Goal: Task Accomplishment & Management: Manage account settings

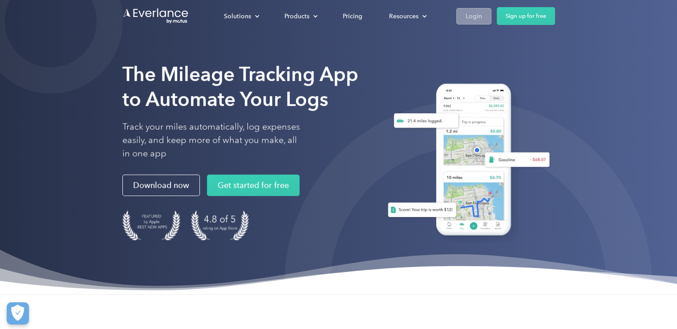
click at [462, 12] on link "Login" at bounding box center [473, 16] width 35 height 16
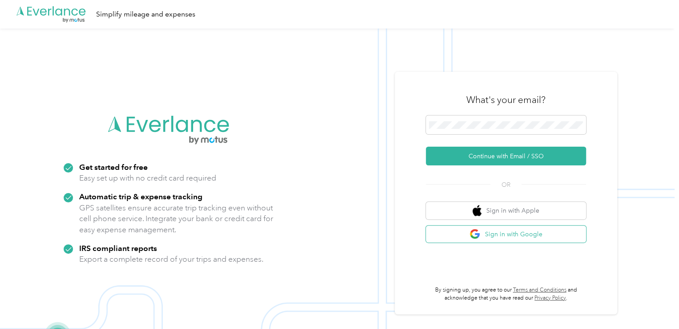
click at [540, 240] on button "Sign in with Google" at bounding box center [506, 233] width 160 height 17
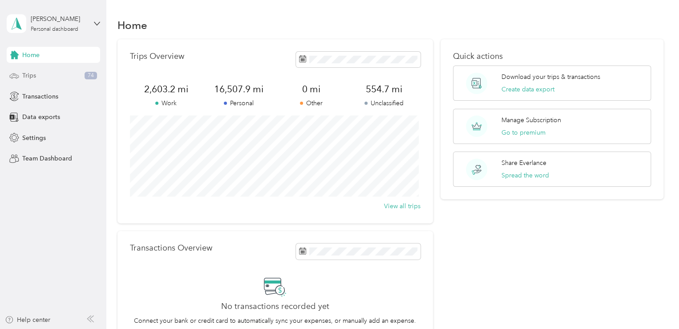
click at [49, 76] on div "Trips 74" at bounding box center [54, 76] width 94 height 16
click at [49, 81] on div "Trips 74" at bounding box center [54, 76] width 94 height 16
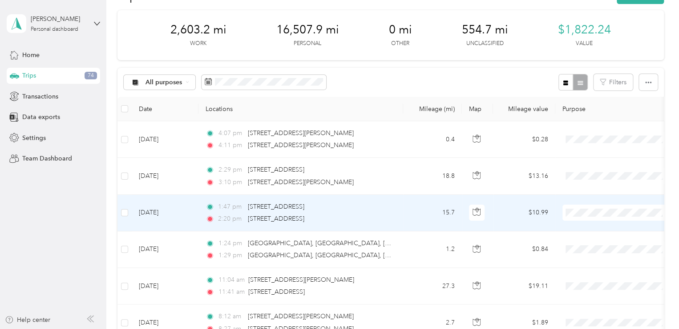
scroll to position [45, 0]
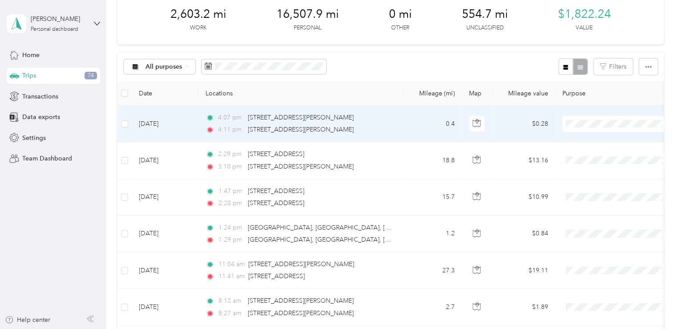
click at [577, 128] on span at bounding box center [618, 124] width 110 height 16
click at [583, 151] on span "Personal" at bounding box center [629, 155] width 121 height 9
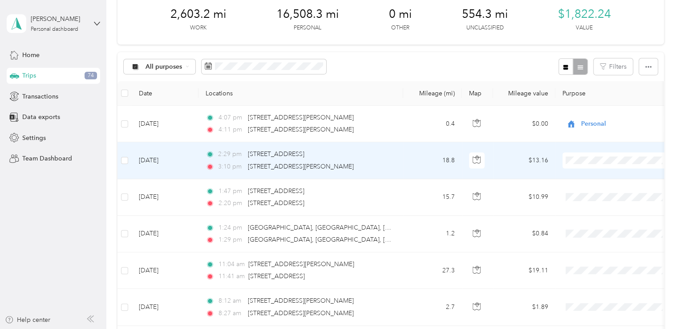
click at [585, 176] on span "Work" at bounding box center [637, 176] width 105 height 9
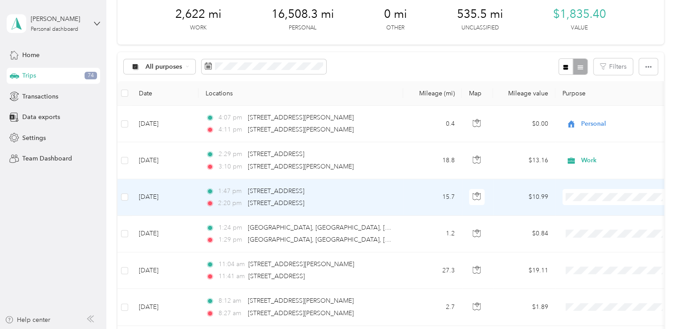
click at [595, 71] on span "Work" at bounding box center [637, 70] width 105 height 9
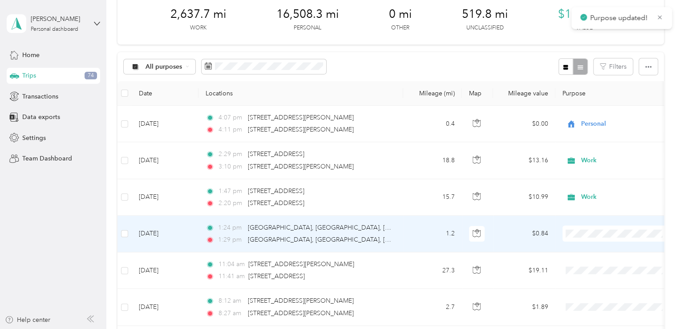
click at [607, 108] on span "Work" at bounding box center [637, 106] width 105 height 9
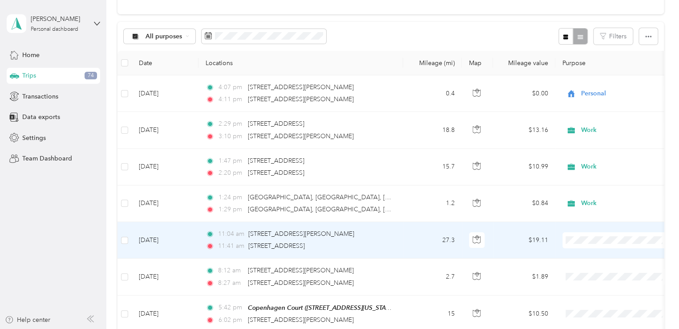
scroll to position [89, 0]
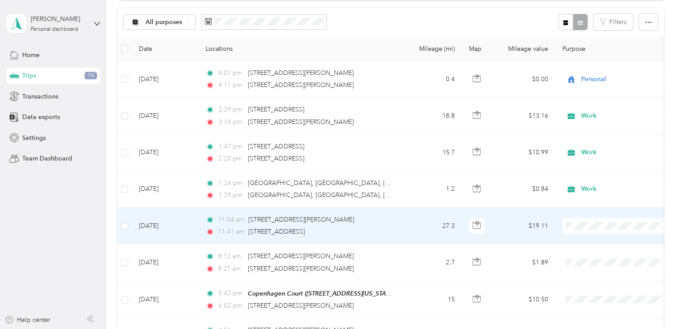
click at [594, 104] on li "Work" at bounding box center [629, 99] width 133 height 16
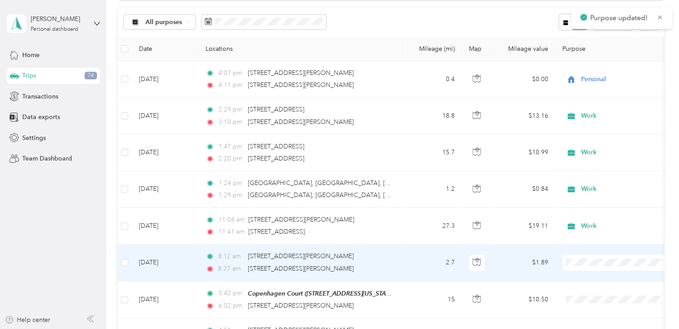
click at [609, 148] on span "Personal" at bounding box center [637, 150] width 105 height 9
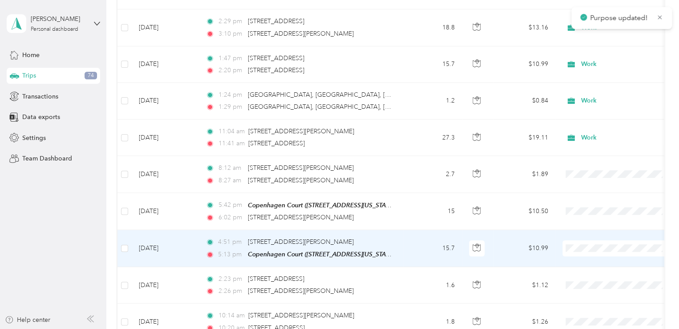
scroll to position [178, 0]
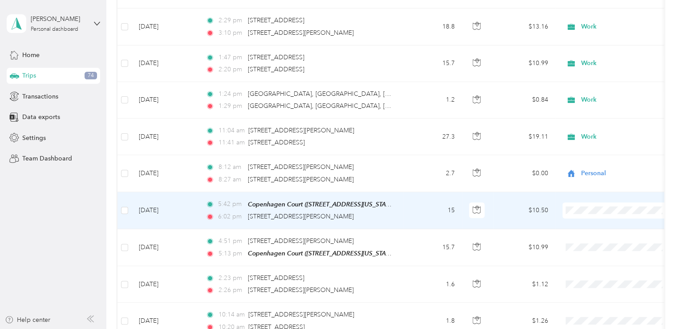
click at [606, 102] on span "Personal" at bounding box center [637, 98] width 105 height 9
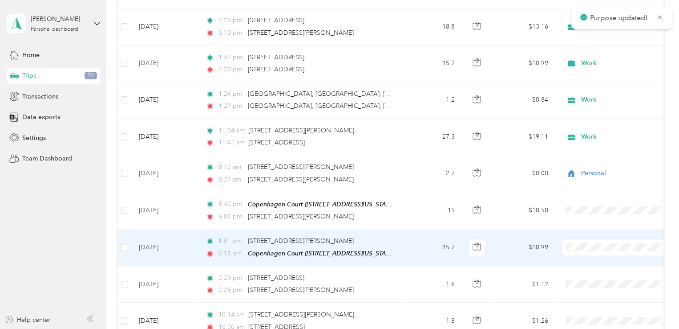
click at [598, 131] on span "Personal" at bounding box center [637, 134] width 105 height 9
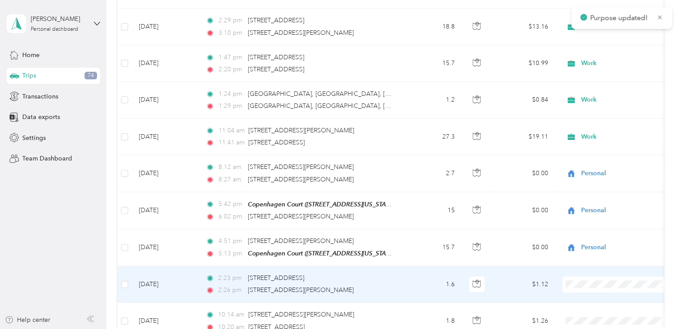
click at [610, 175] on li "Personal" at bounding box center [629, 172] width 133 height 16
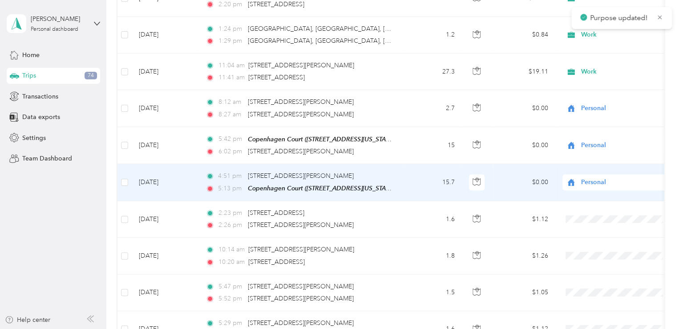
scroll to position [312, 0]
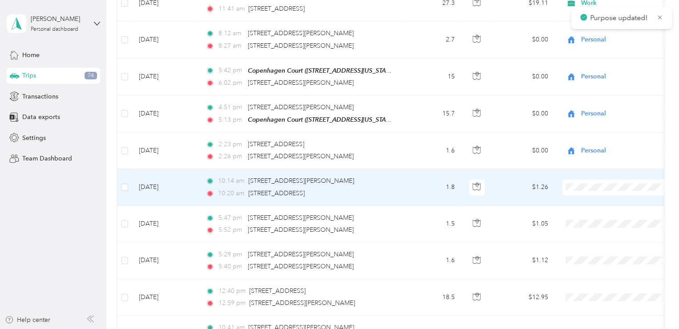
click at [597, 215] on span "Personal" at bounding box center [637, 215] width 105 height 9
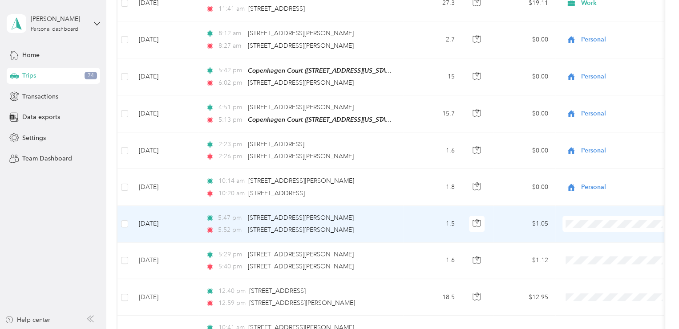
click at [605, 113] on li "Personal" at bounding box center [629, 112] width 133 height 16
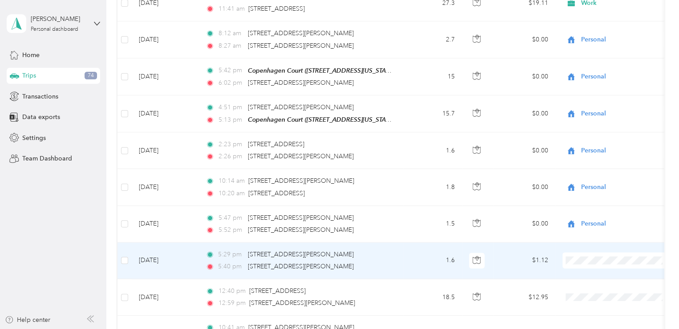
click at [602, 151] on li "Personal" at bounding box center [629, 147] width 133 height 16
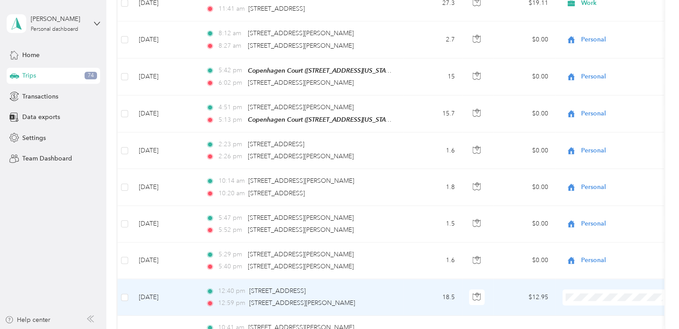
scroll to position [356, 0]
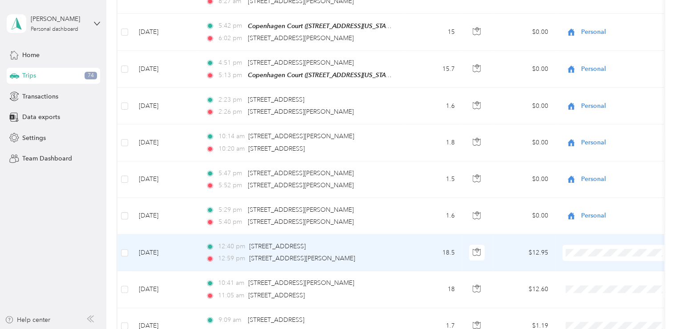
click at [581, 255] on span at bounding box center [618, 252] width 110 height 16
click at [599, 122] on span "Work" at bounding box center [637, 121] width 105 height 9
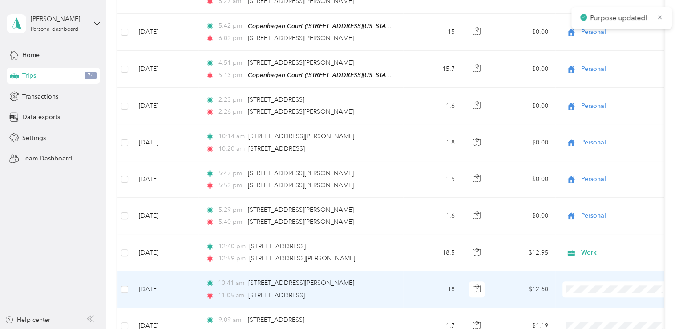
click at [614, 162] on span "Work" at bounding box center [637, 159] width 105 height 9
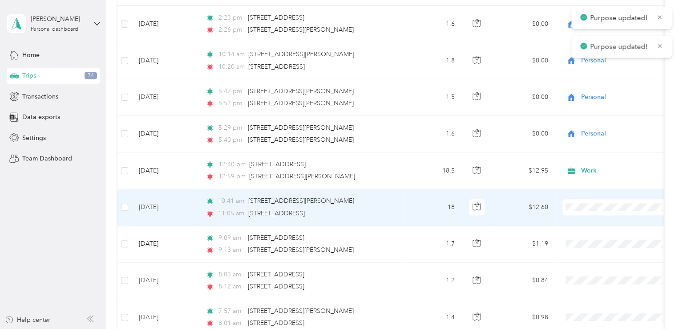
scroll to position [445, 0]
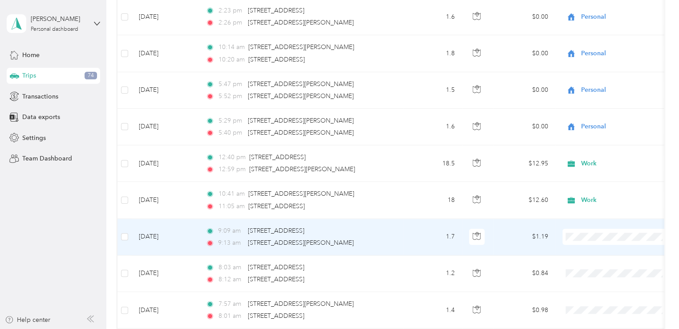
click at [620, 120] on span "Personal" at bounding box center [637, 121] width 105 height 9
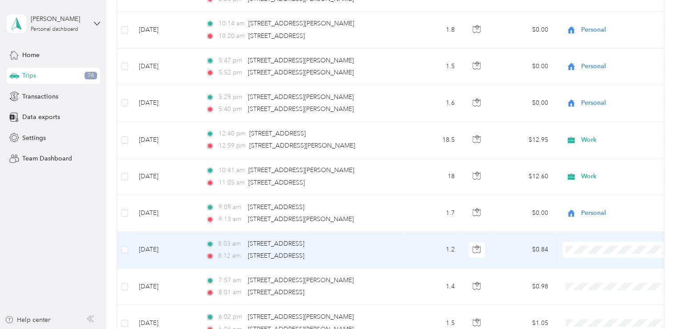
scroll to position [490, 0]
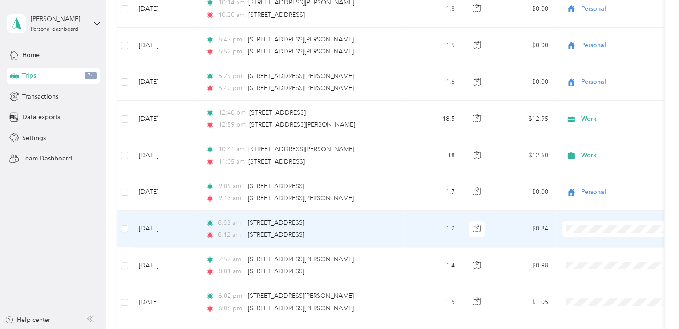
click at [627, 117] on span "Personal" at bounding box center [637, 115] width 105 height 9
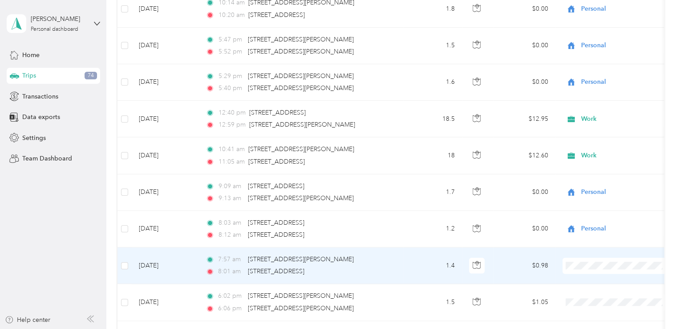
click at [607, 149] on span "Personal" at bounding box center [637, 152] width 105 height 9
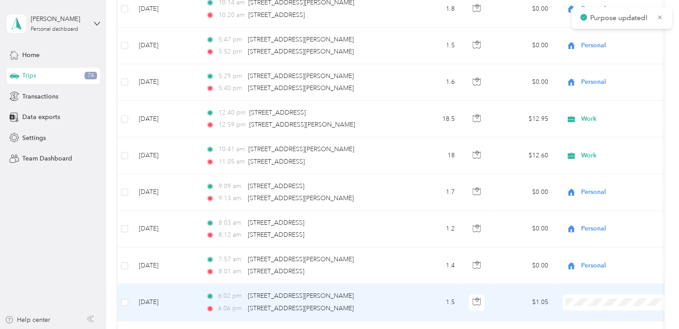
click at [626, 187] on span "Personal" at bounding box center [637, 188] width 105 height 9
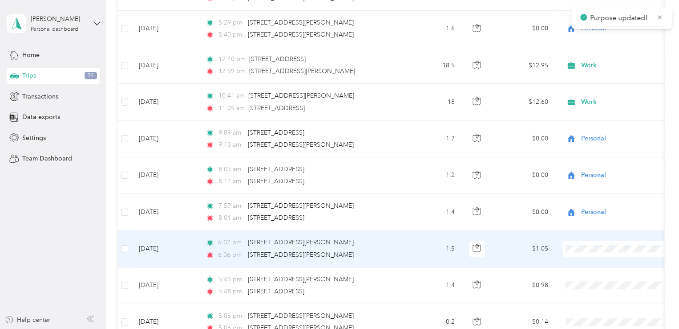
scroll to position [579, 0]
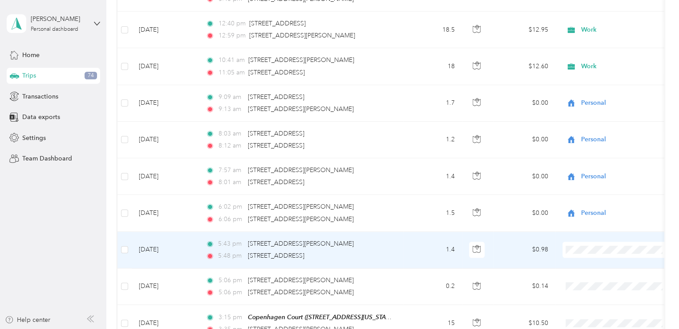
click at [606, 134] on span "Personal" at bounding box center [637, 135] width 105 height 9
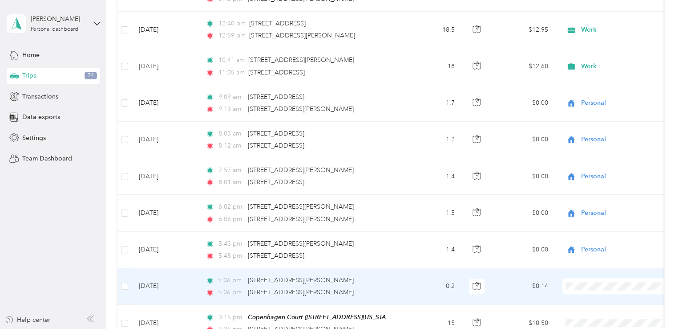
click at [594, 175] on li "Personal" at bounding box center [629, 173] width 133 height 16
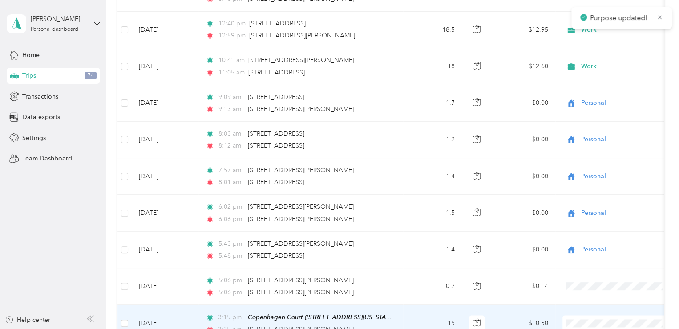
scroll to position [623, 0]
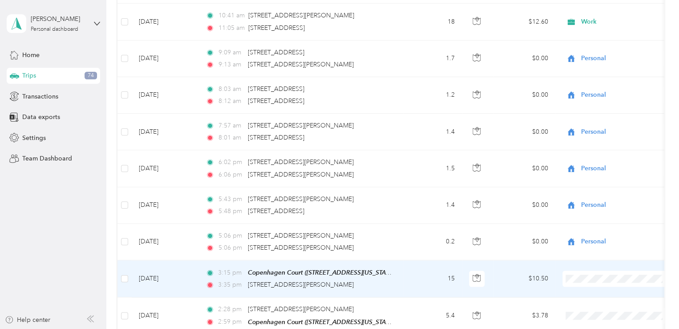
click at [598, 166] on li "Personal" at bounding box center [629, 165] width 133 height 16
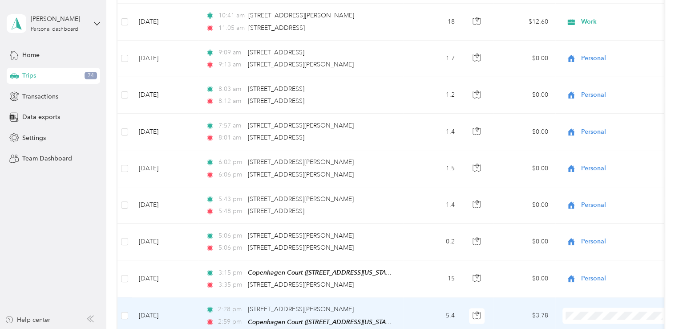
click at [590, 189] on li "Work" at bounding box center [629, 186] width 133 height 16
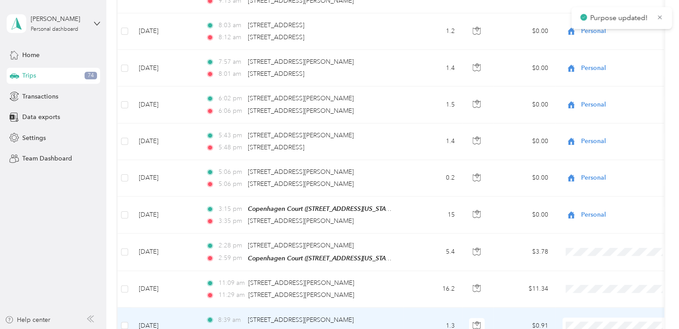
scroll to position [712, 0]
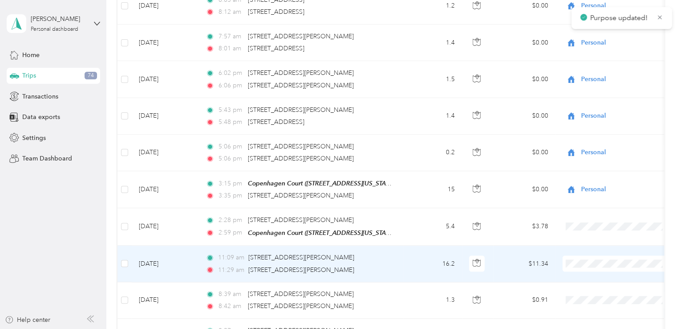
click at [590, 255] on span at bounding box center [618, 263] width 110 height 16
click at [595, 135] on span "Work" at bounding box center [637, 133] width 105 height 9
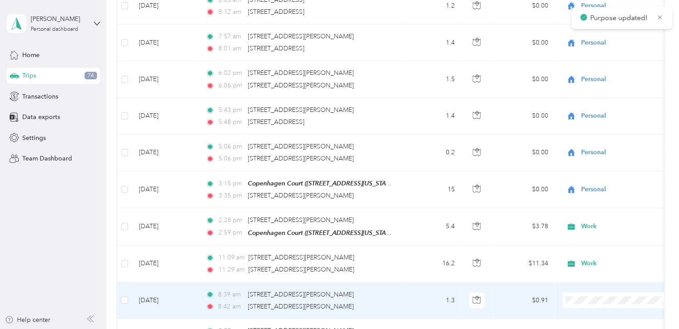
click at [590, 184] on span "Personal" at bounding box center [637, 185] width 105 height 9
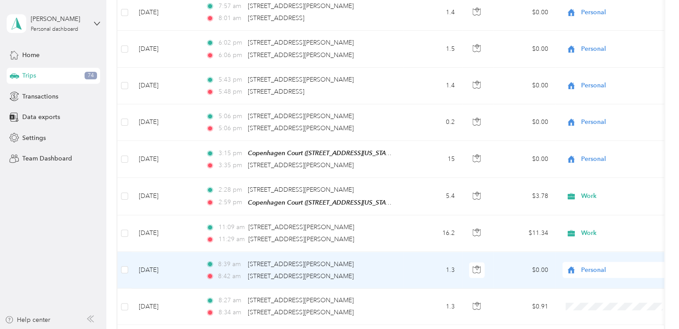
scroll to position [801, 0]
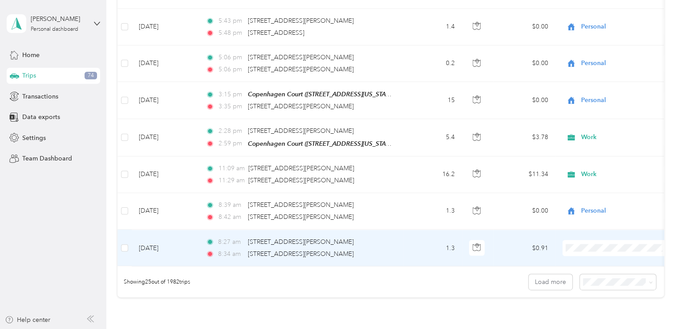
click at [598, 132] on span "Personal" at bounding box center [637, 132] width 105 height 9
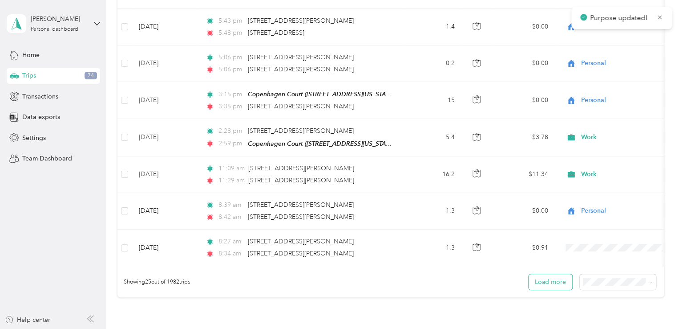
click at [556, 283] on button "Load more" at bounding box center [551, 282] width 44 height 16
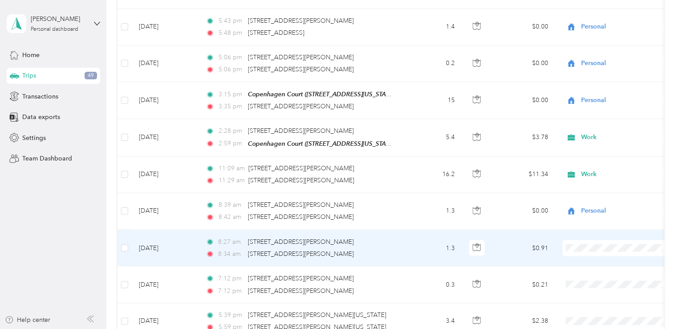
click at [596, 132] on span "Personal" at bounding box center [637, 132] width 105 height 9
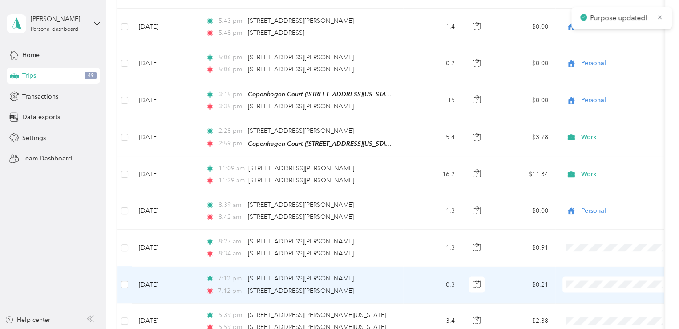
click at [606, 167] on span "Personal" at bounding box center [637, 169] width 105 height 9
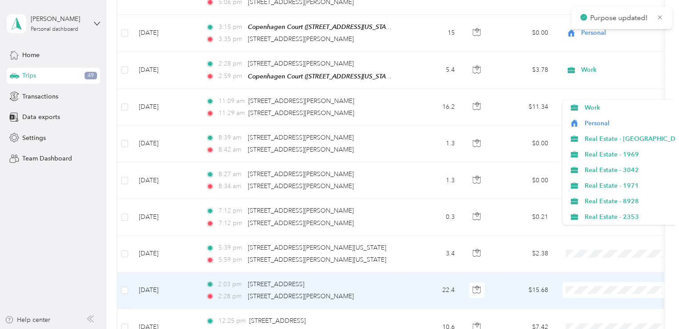
scroll to position [891, 0]
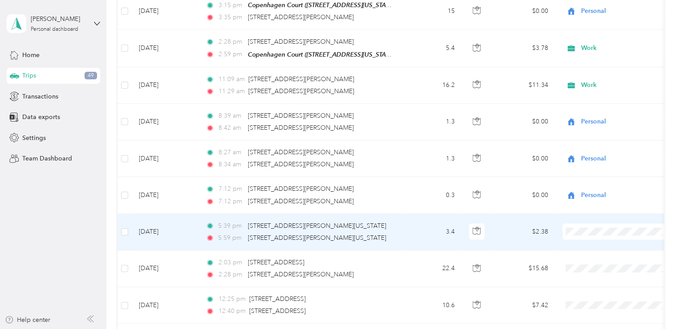
click at [602, 113] on span "Personal" at bounding box center [637, 116] width 105 height 9
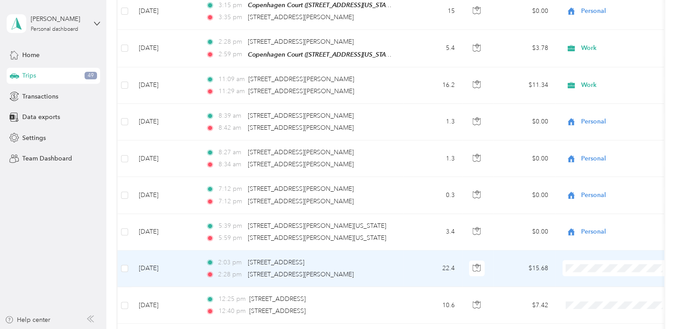
click at [603, 137] on span "Work" at bounding box center [637, 137] width 105 height 9
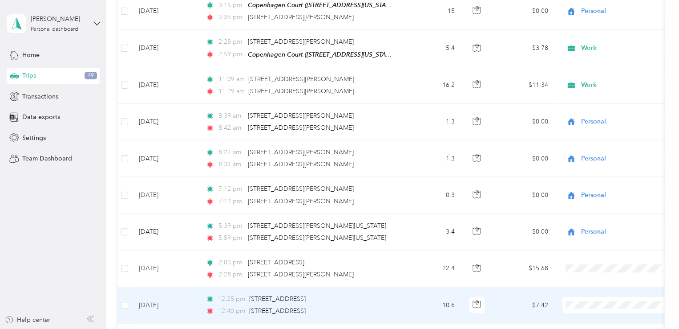
click at [591, 172] on span "Work" at bounding box center [637, 173] width 105 height 9
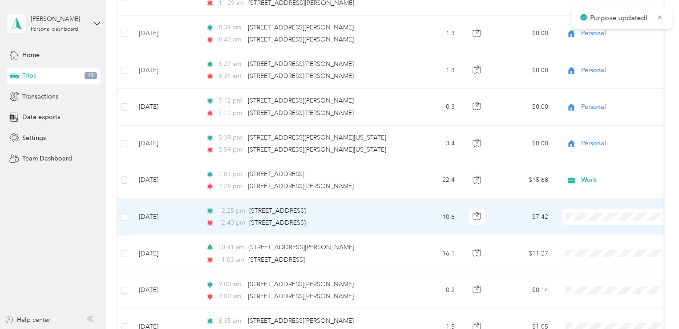
scroll to position [980, 0]
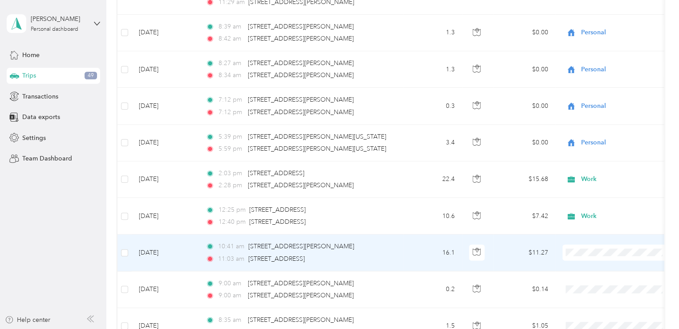
click at [586, 122] on span "Work" at bounding box center [637, 121] width 105 height 9
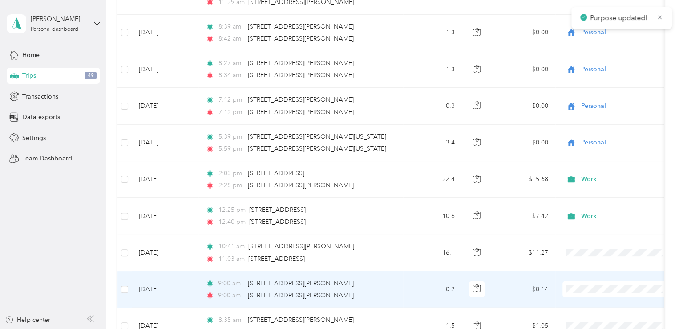
click at [594, 175] on span "Personal" at bounding box center [637, 174] width 105 height 9
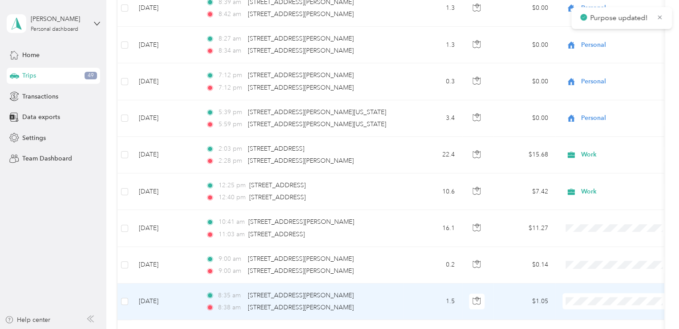
scroll to position [1024, 0]
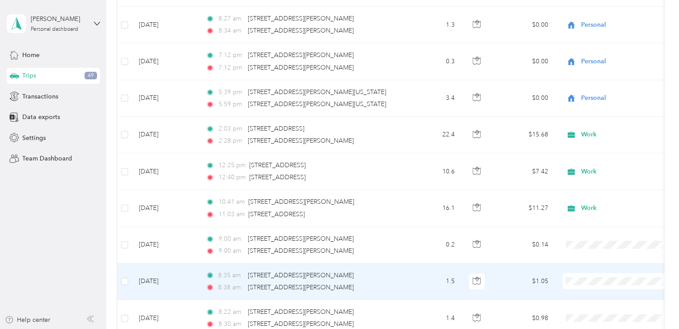
click at [592, 167] on span "Personal" at bounding box center [637, 166] width 105 height 9
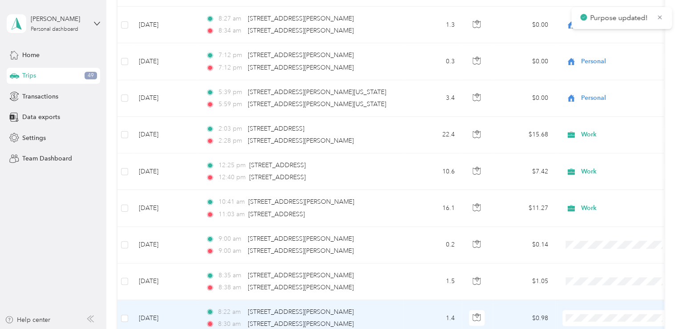
click at [586, 310] on span at bounding box center [618, 318] width 110 height 16
click at [593, 203] on span "Personal" at bounding box center [637, 201] width 105 height 9
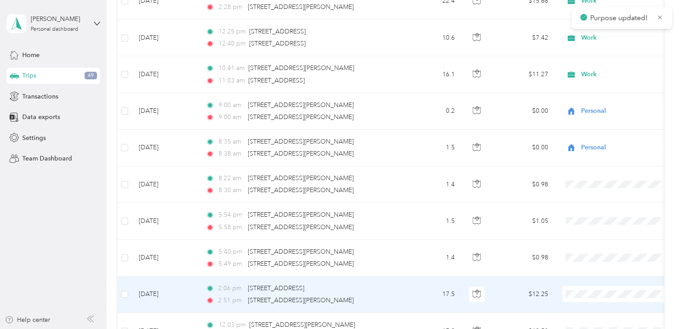
scroll to position [1202, 0]
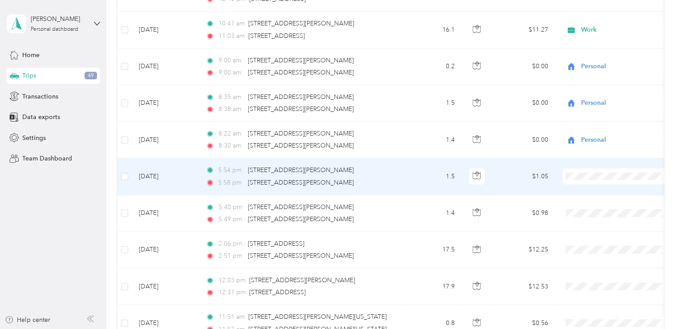
click at [596, 203] on span "Personal" at bounding box center [637, 203] width 105 height 9
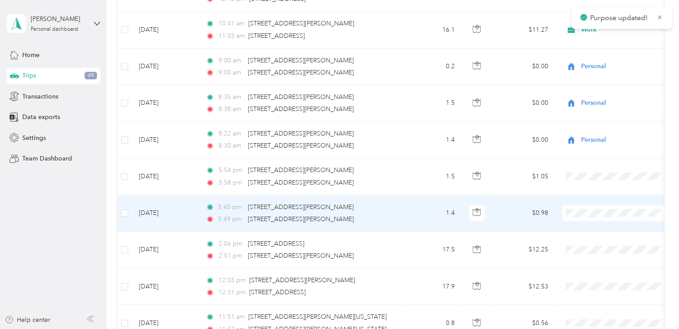
click at [604, 94] on span "Personal" at bounding box center [637, 97] width 105 height 9
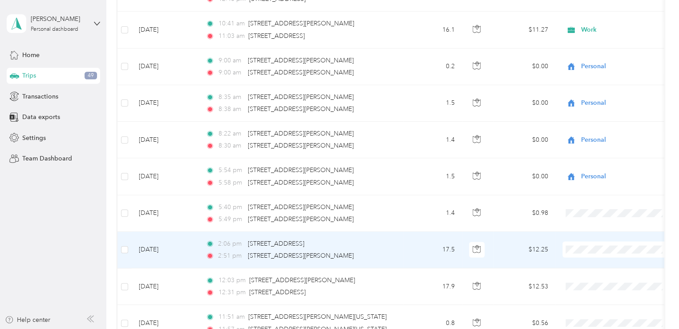
click at [614, 129] on li "Personal" at bounding box center [629, 134] width 133 height 16
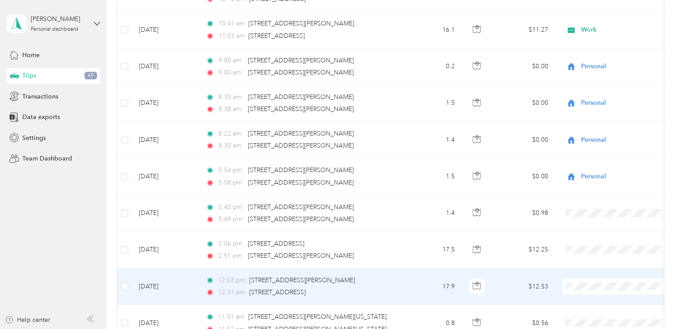
click at [595, 173] on span "Personal" at bounding box center [637, 168] width 105 height 9
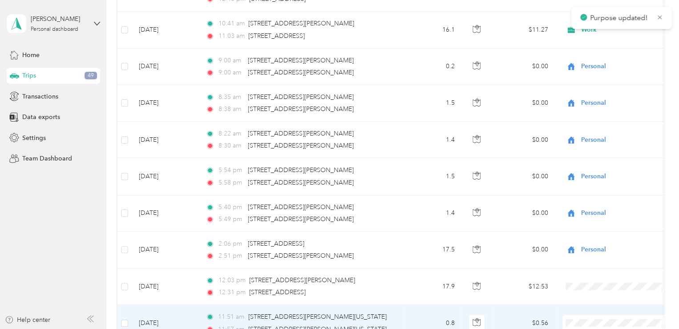
scroll to position [1247, 0]
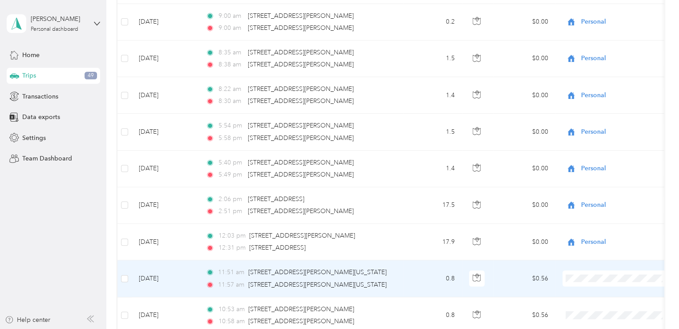
click at [606, 166] on li "Personal" at bounding box center [629, 163] width 133 height 16
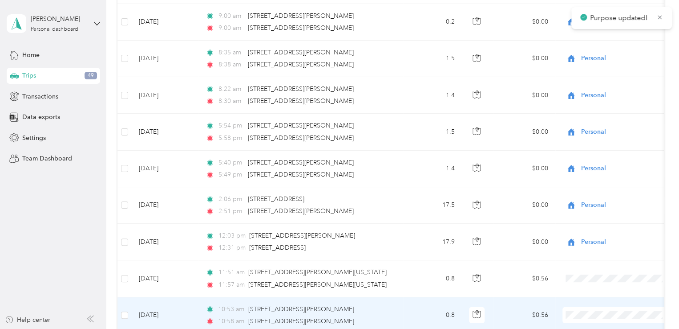
click at [585, 307] on span at bounding box center [618, 315] width 110 height 16
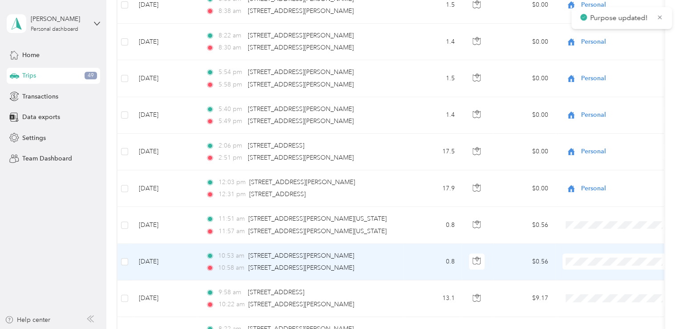
scroll to position [1336, 0]
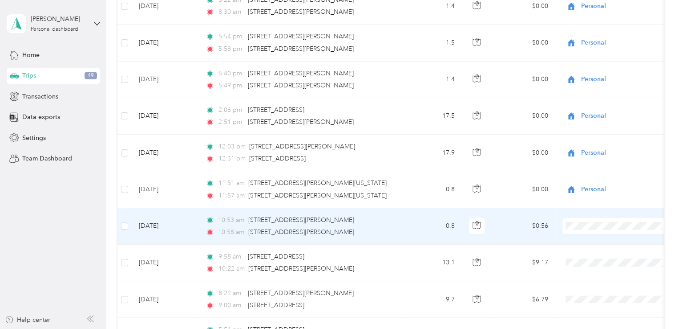
click at [585, 218] on span at bounding box center [618, 226] width 110 height 16
click at [614, 114] on li "Personal" at bounding box center [629, 110] width 133 height 16
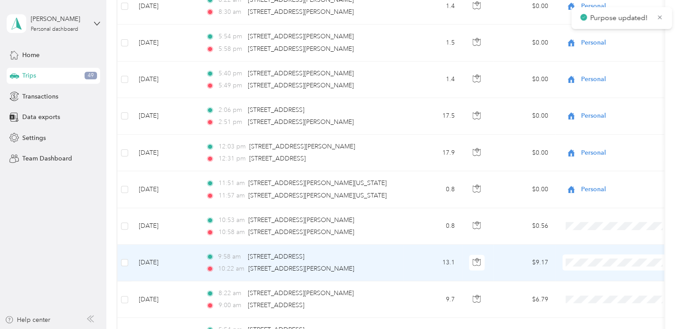
click at [601, 163] on span "Real Estate - [GEOGRAPHIC_DATA]" at bounding box center [637, 162] width 105 height 9
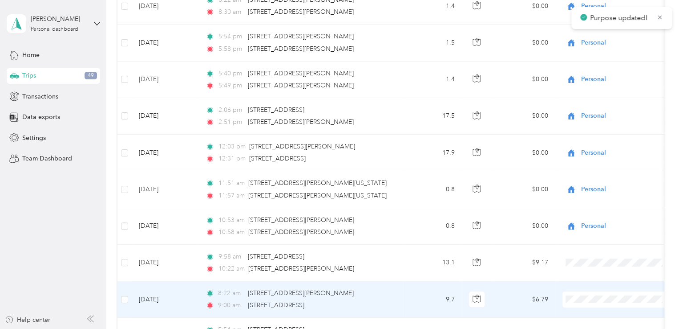
click at [598, 196] on span "Real Estate - [GEOGRAPHIC_DATA]" at bounding box center [637, 196] width 105 height 9
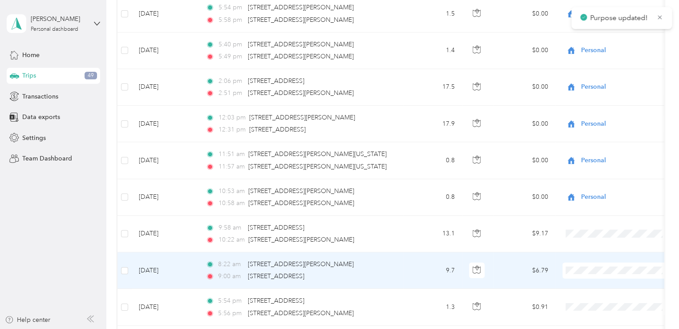
scroll to position [1380, 0]
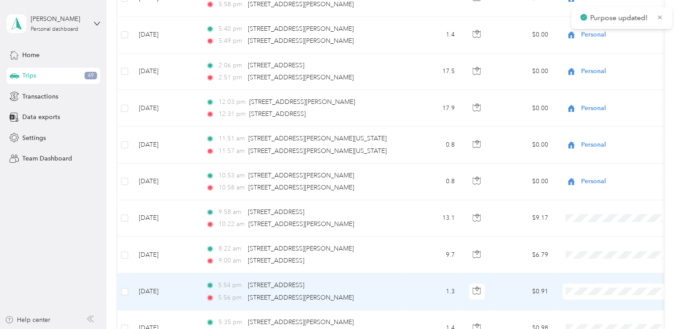
click at [610, 179] on li "Personal" at bounding box center [629, 175] width 133 height 16
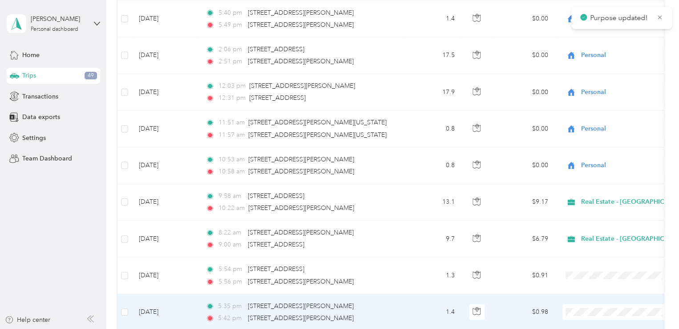
scroll to position [1469, 0]
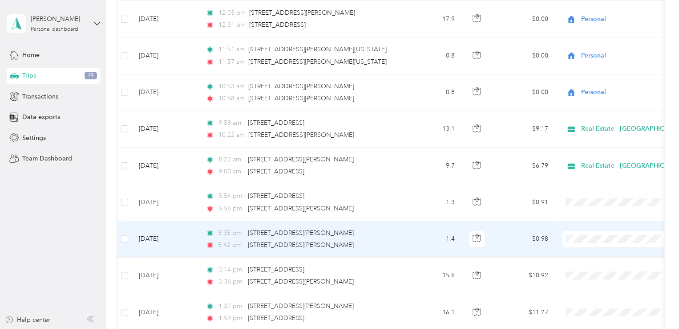
click at [610, 124] on li "Personal" at bounding box center [629, 122] width 133 height 16
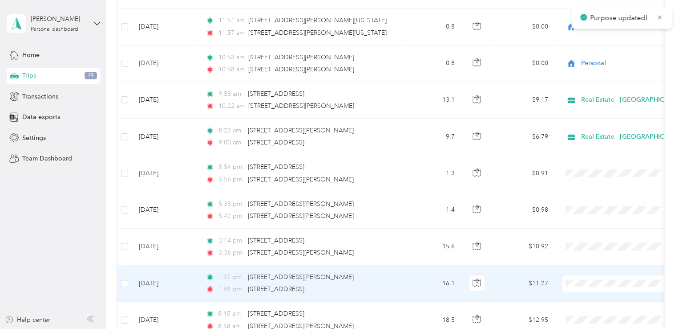
scroll to position [1514, 0]
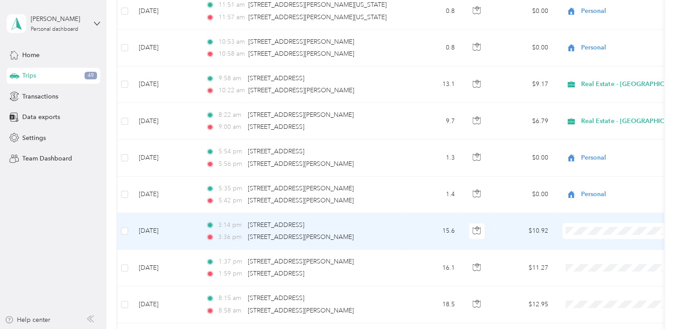
click at [610, 112] on span "Personal" at bounding box center [637, 114] width 105 height 9
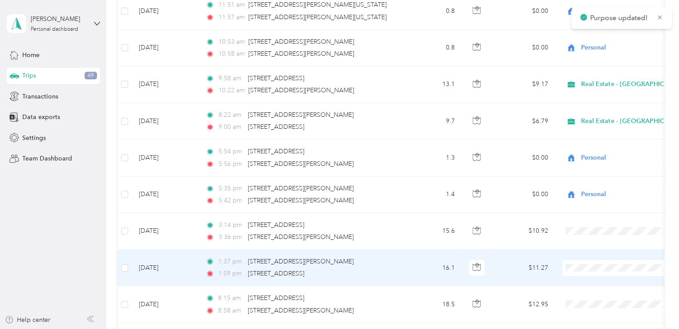
click at [600, 154] on span "Personal" at bounding box center [637, 150] width 105 height 9
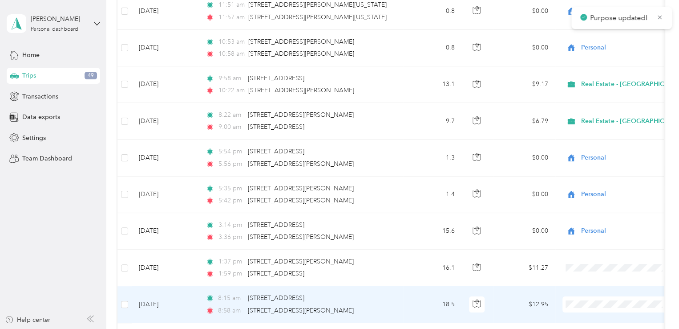
click at [598, 191] on li "Personal" at bounding box center [629, 186] width 133 height 16
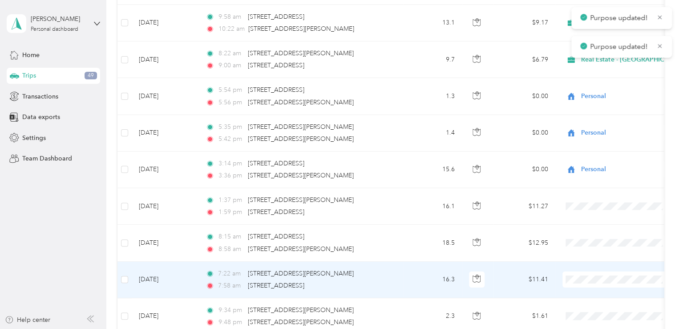
scroll to position [1603, 0]
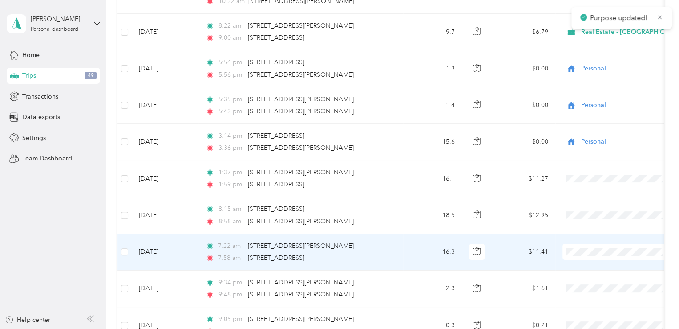
click at [607, 133] on span "Personal" at bounding box center [637, 134] width 105 height 9
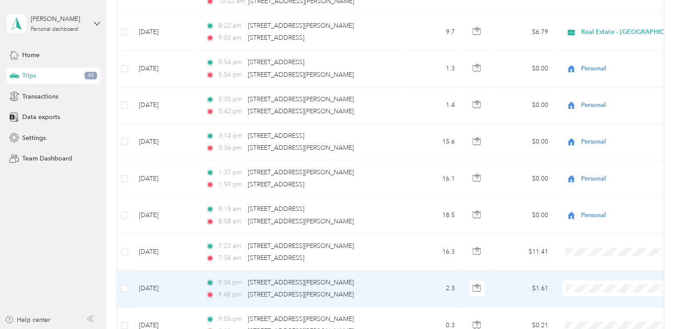
click at [609, 172] on span "Personal" at bounding box center [637, 171] width 105 height 9
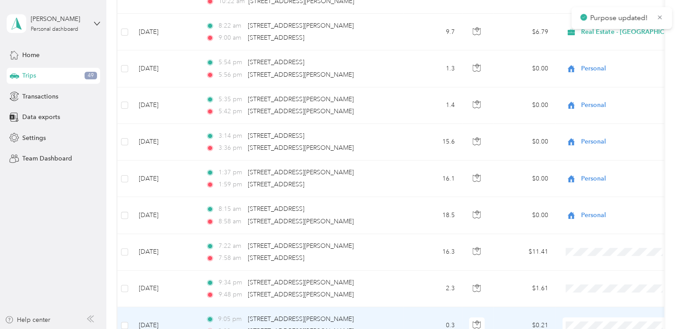
click at [591, 211] on li "Personal" at bounding box center [629, 207] width 133 height 16
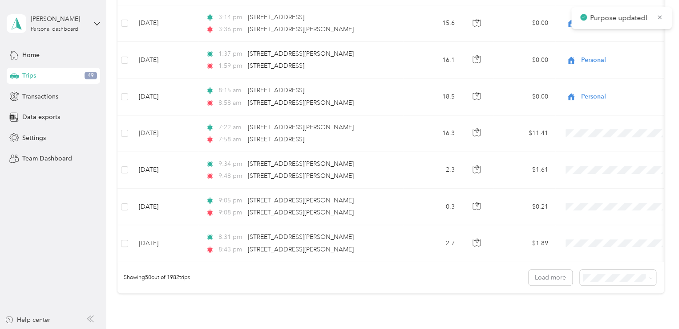
scroll to position [1737, 0]
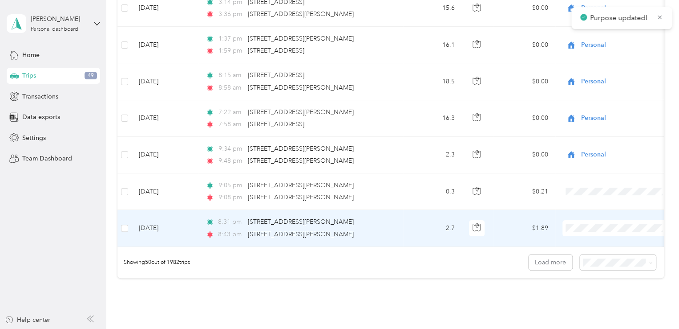
click at [578, 227] on span at bounding box center [618, 228] width 110 height 16
click at [592, 107] on span "Personal" at bounding box center [637, 110] width 105 height 9
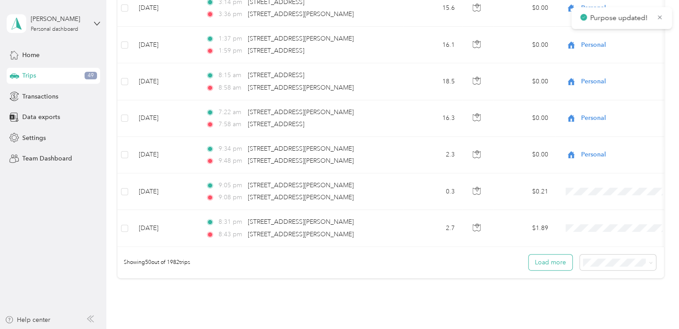
click at [557, 261] on button "Load more" at bounding box center [551, 262] width 44 height 16
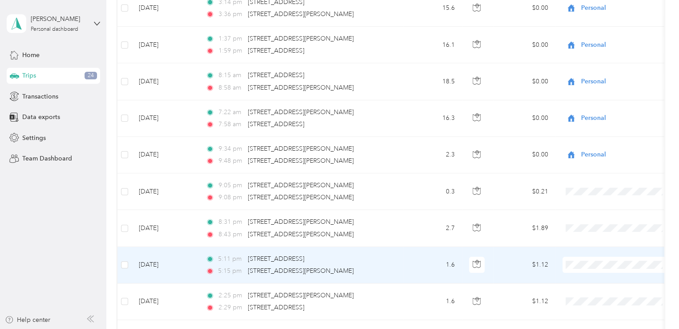
click at [583, 267] on td at bounding box center [618, 265] width 125 height 37
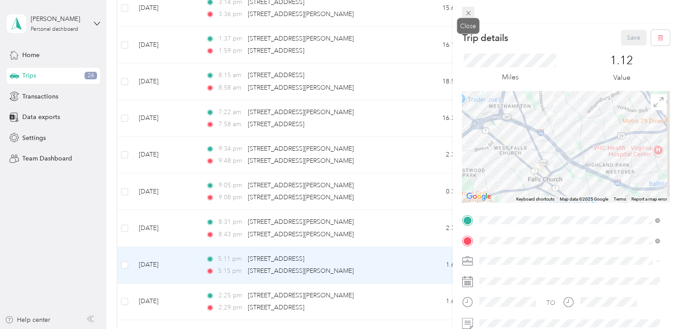
click at [467, 15] on icon at bounding box center [468, 13] width 4 height 4
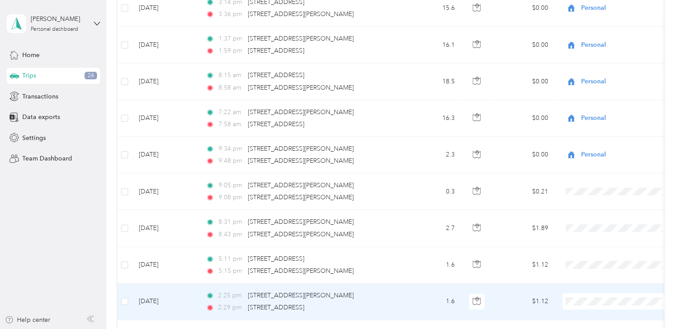
click at [622, 179] on li "Personal" at bounding box center [629, 185] width 133 height 16
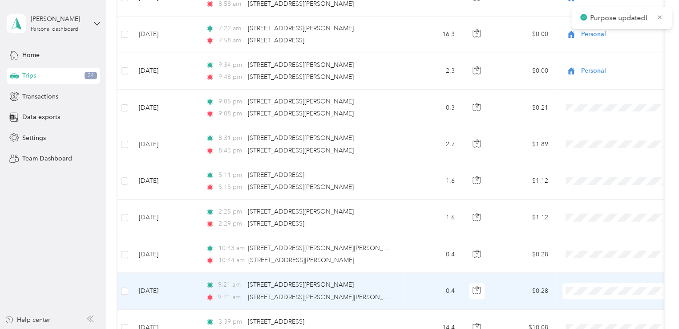
scroll to position [1826, 0]
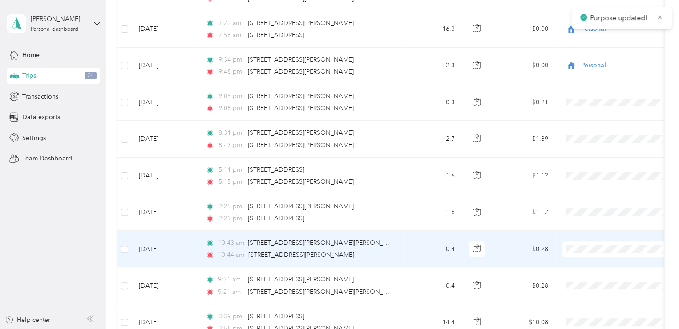
click at [594, 130] on span "Personal" at bounding box center [637, 131] width 105 height 9
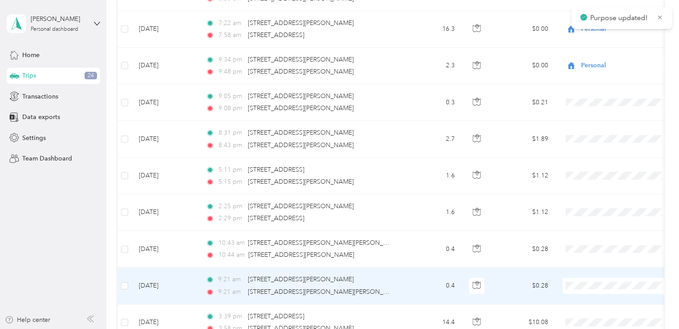
click at [613, 168] on span "Personal" at bounding box center [637, 164] width 105 height 9
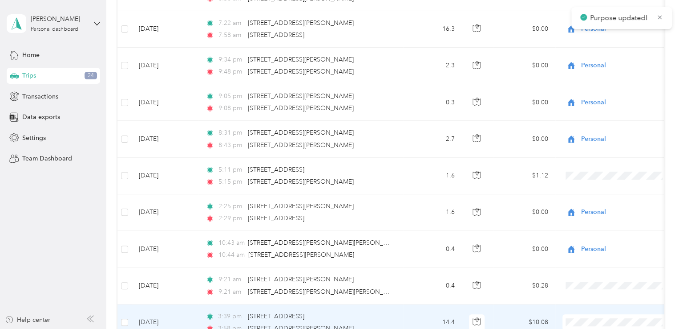
click at [602, 205] on span "Personal" at bounding box center [637, 204] width 105 height 9
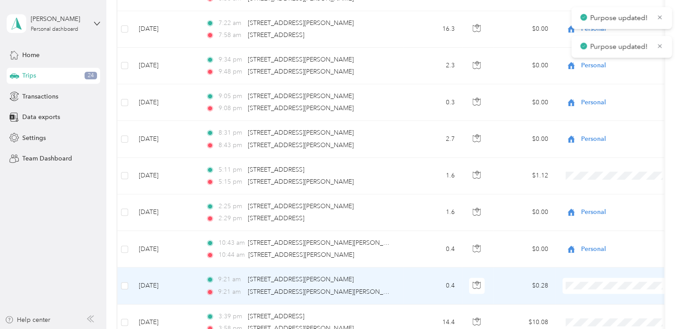
scroll to position [1915, 0]
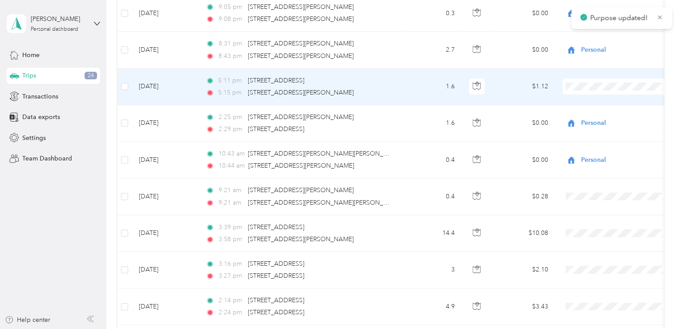
click at [590, 111] on span "Personal" at bounding box center [637, 112] width 105 height 9
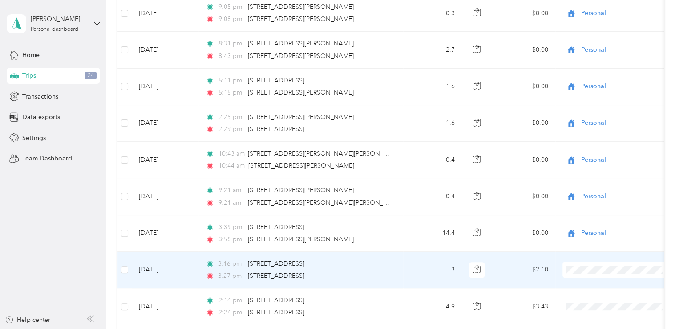
click at [622, 152] on span "Personal" at bounding box center [637, 152] width 105 height 9
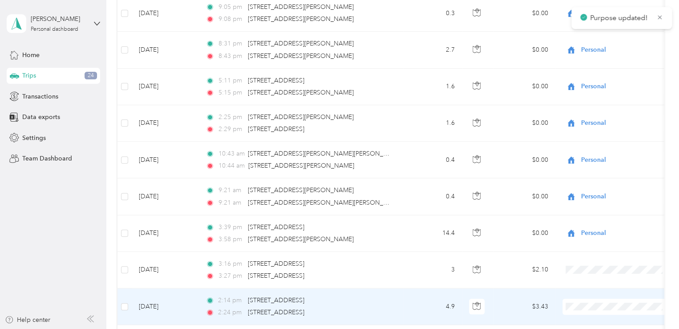
click at [614, 187] on span "Personal" at bounding box center [637, 188] width 105 height 9
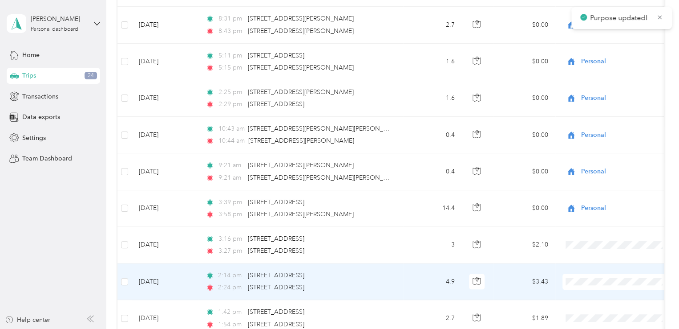
scroll to position [2004, 0]
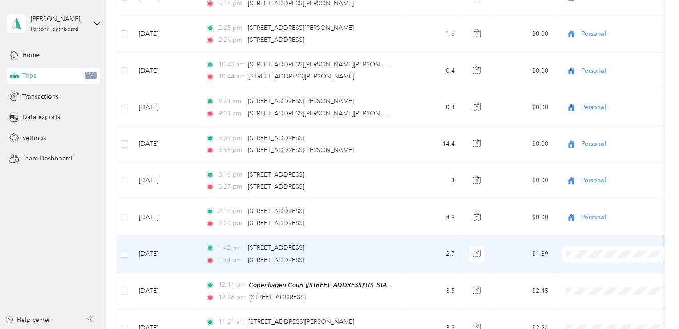
click at [625, 134] on span "Personal" at bounding box center [637, 136] width 105 height 9
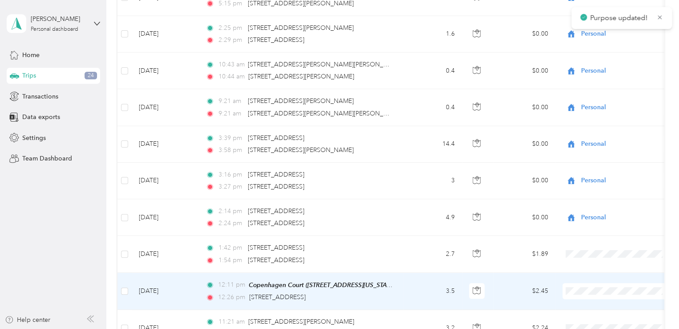
click at [617, 172] on span "Personal" at bounding box center [637, 172] width 105 height 9
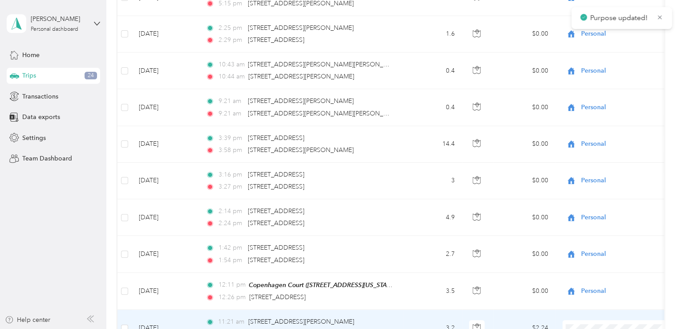
click at [616, 205] on span "Personal" at bounding box center [637, 209] width 105 height 9
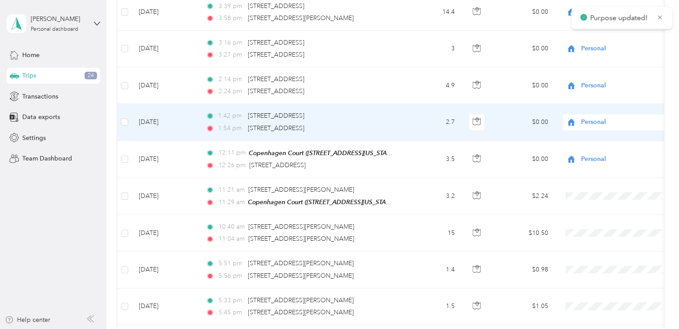
scroll to position [2137, 0]
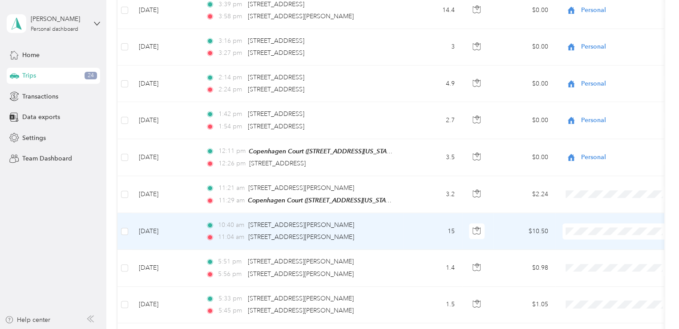
click at [609, 109] on span "Personal" at bounding box center [637, 112] width 105 height 9
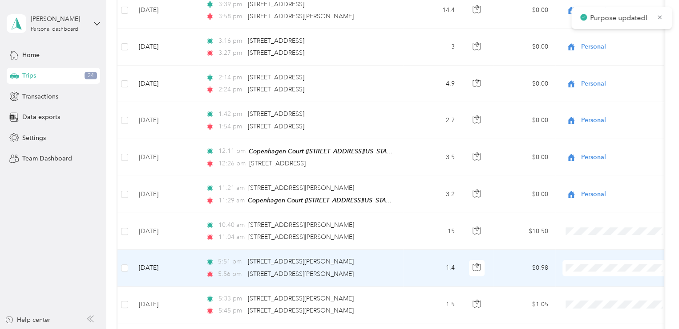
click at [600, 148] on span "Personal" at bounding box center [637, 148] width 105 height 9
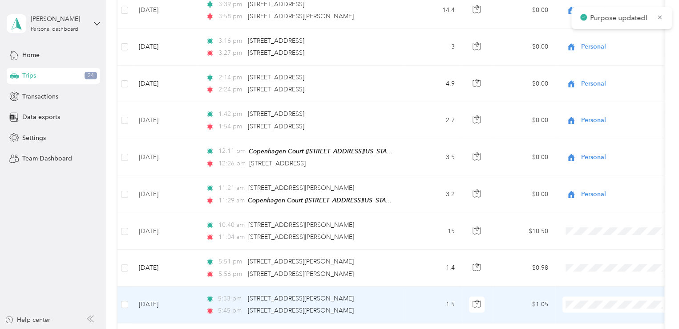
click at [612, 187] on span "Personal" at bounding box center [637, 185] width 105 height 9
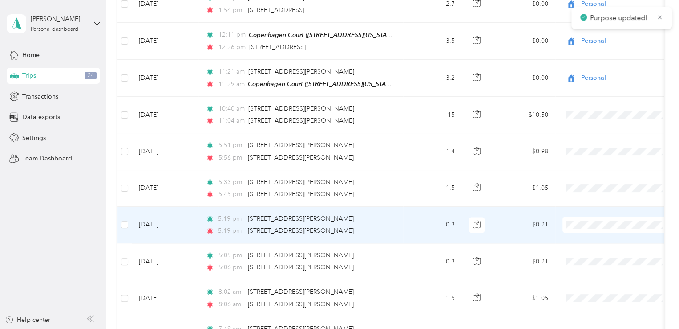
scroll to position [2271, 0]
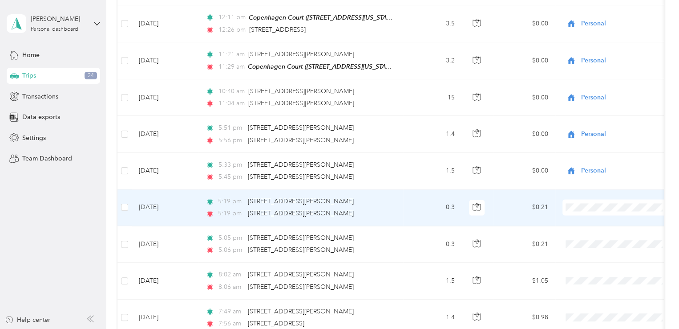
click at [601, 90] on span "Personal" at bounding box center [637, 88] width 105 height 9
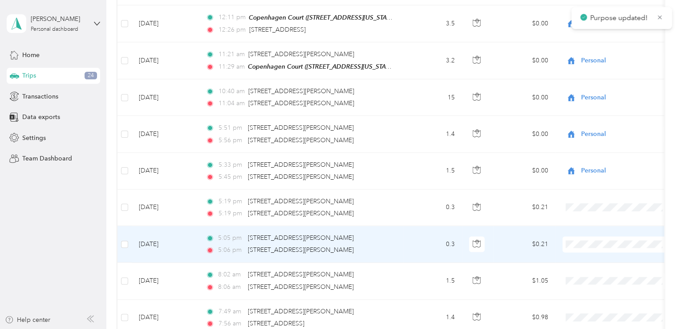
click at [608, 122] on span "Personal" at bounding box center [637, 124] width 105 height 9
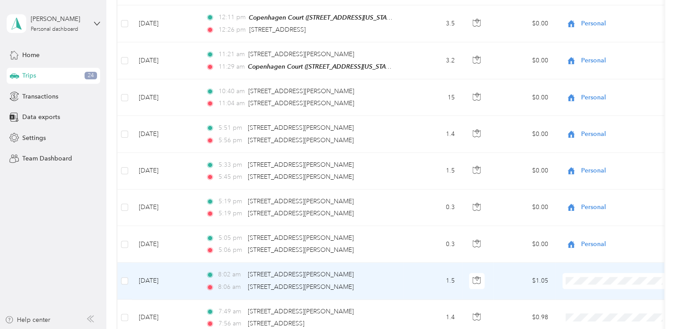
click at [610, 158] on span "Personal" at bounding box center [637, 161] width 105 height 9
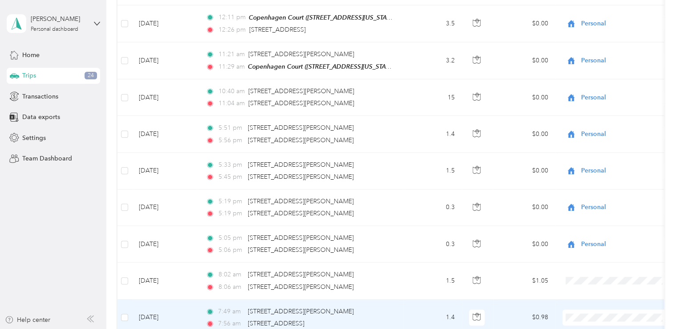
click at [603, 198] on span "Personal" at bounding box center [637, 197] width 105 height 9
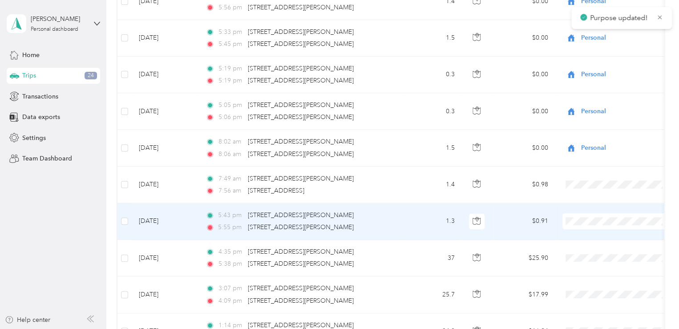
scroll to position [2404, 0]
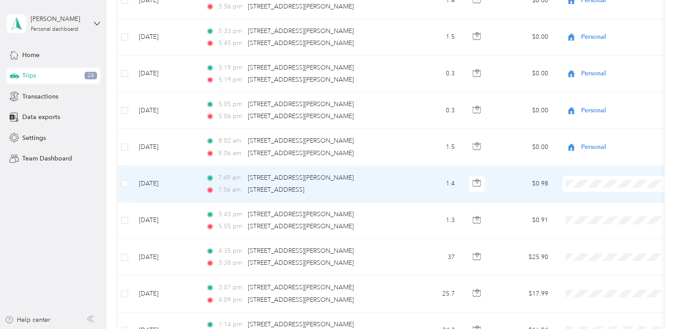
click at [592, 204] on span "Personal" at bounding box center [637, 206] width 105 height 9
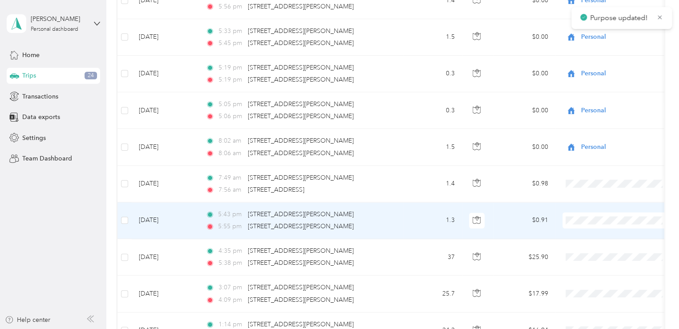
click at [616, 97] on span "Personal" at bounding box center [637, 98] width 105 height 9
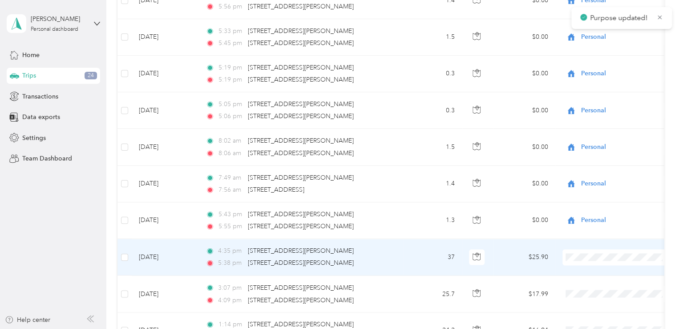
click at [600, 136] on span "Personal" at bounding box center [637, 137] width 105 height 9
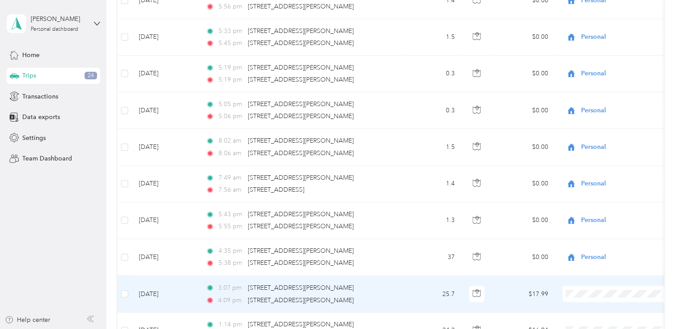
click at [595, 161] on li "Work" at bounding box center [629, 159] width 133 height 16
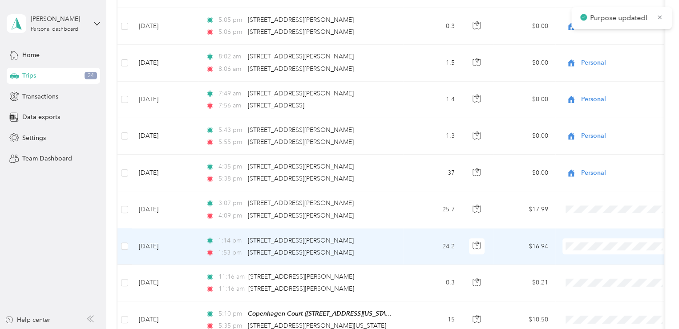
scroll to position [2494, 0]
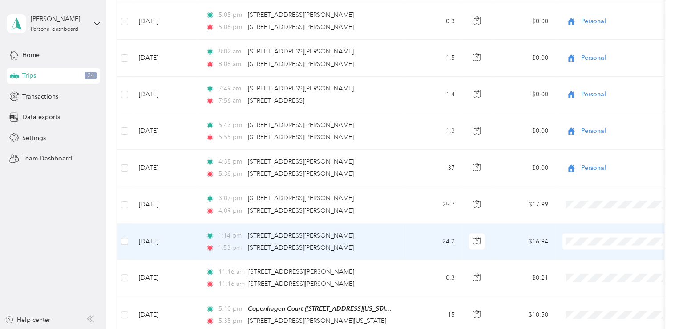
click at [604, 108] on li "Work" at bounding box center [629, 106] width 133 height 16
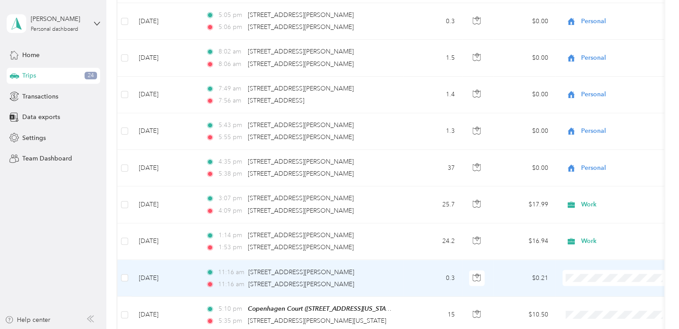
click at [600, 157] on span "Personal" at bounding box center [637, 158] width 105 height 9
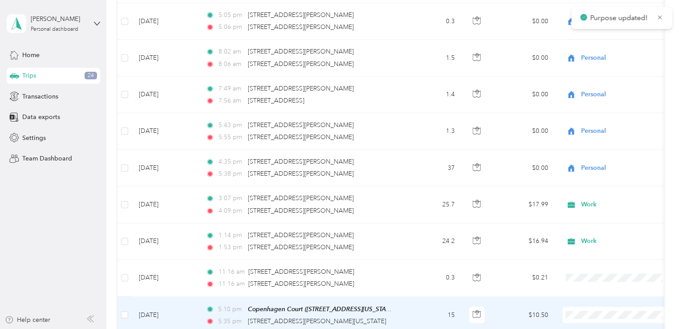
click at [598, 195] on span "Personal" at bounding box center [637, 194] width 105 height 9
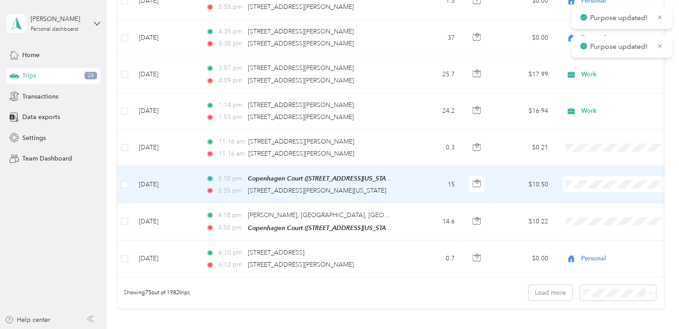
scroll to position [2627, 0]
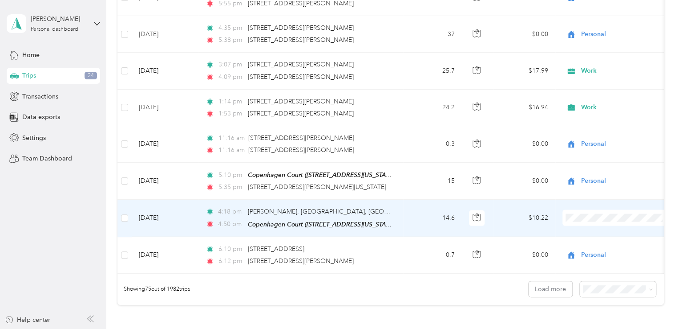
click at [604, 84] on li "Work" at bounding box center [629, 82] width 133 height 16
click at [610, 77] on span "Work" at bounding box center [632, 81] width 95 height 9
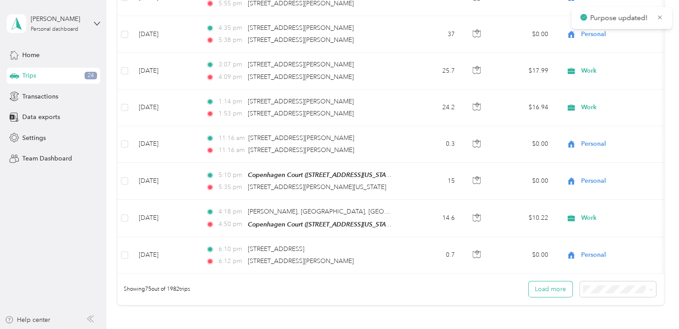
click at [542, 285] on button "Load more" at bounding box center [551, 289] width 44 height 16
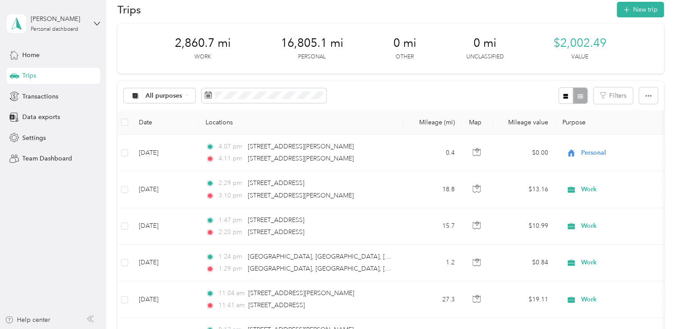
scroll to position [0, 0]
